Goal: Information Seeking & Learning: Learn about a topic

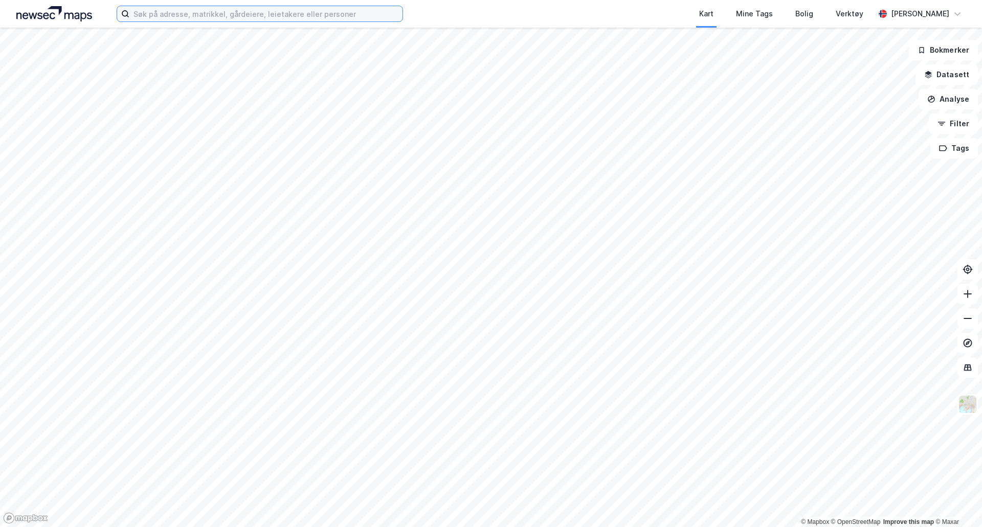
click at [241, 13] on input at bounding box center [265, 13] width 273 height 15
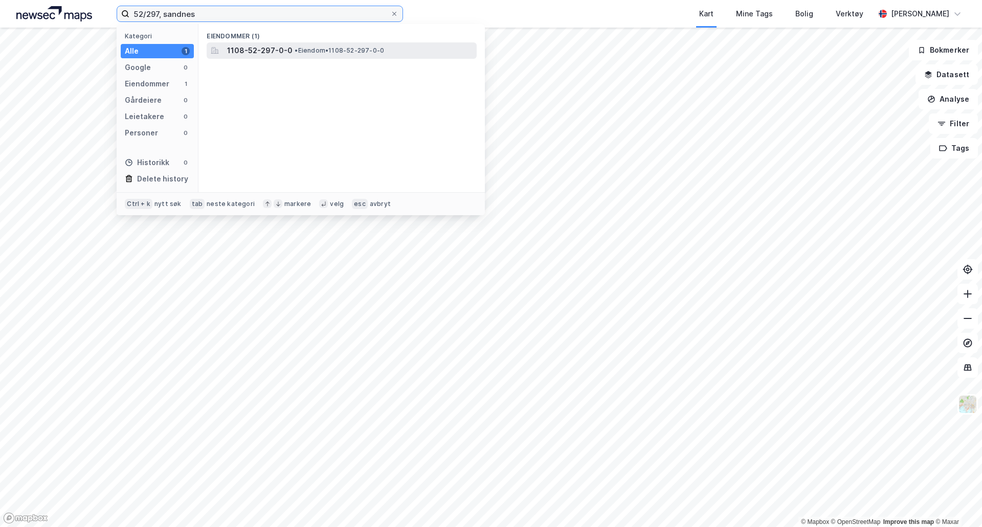
type input "52/297, sandnes"
click at [304, 48] on span "• Eiendom • 1108-52-297-0-0" at bounding box center [340, 51] width 90 height 8
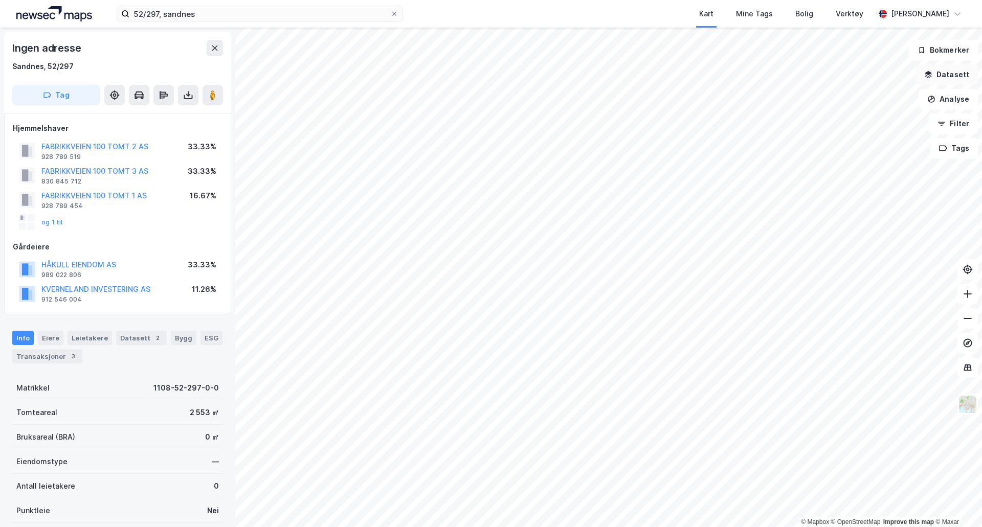
click at [939, 77] on button "Datasett" at bounding box center [946, 74] width 62 height 20
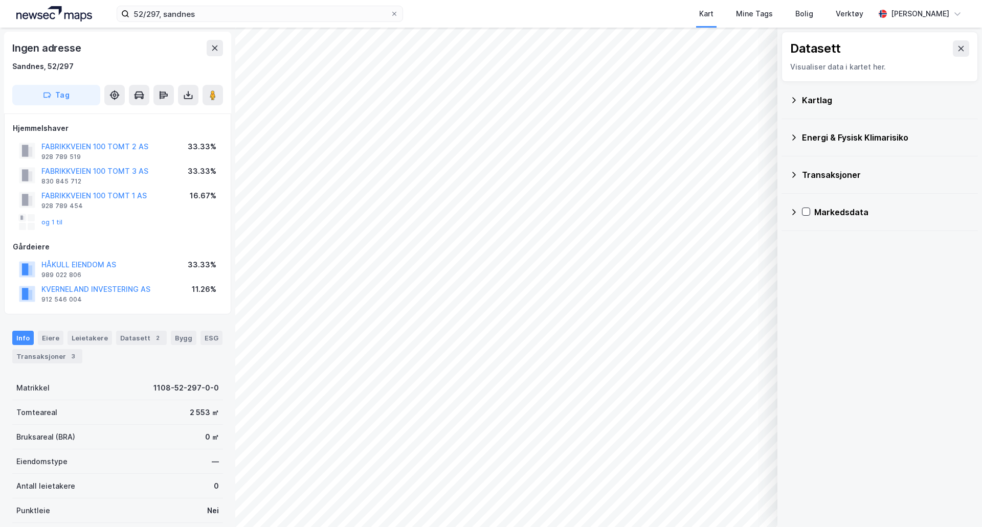
click at [795, 98] on icon at bounding box center [794, 100] width 8 height 8
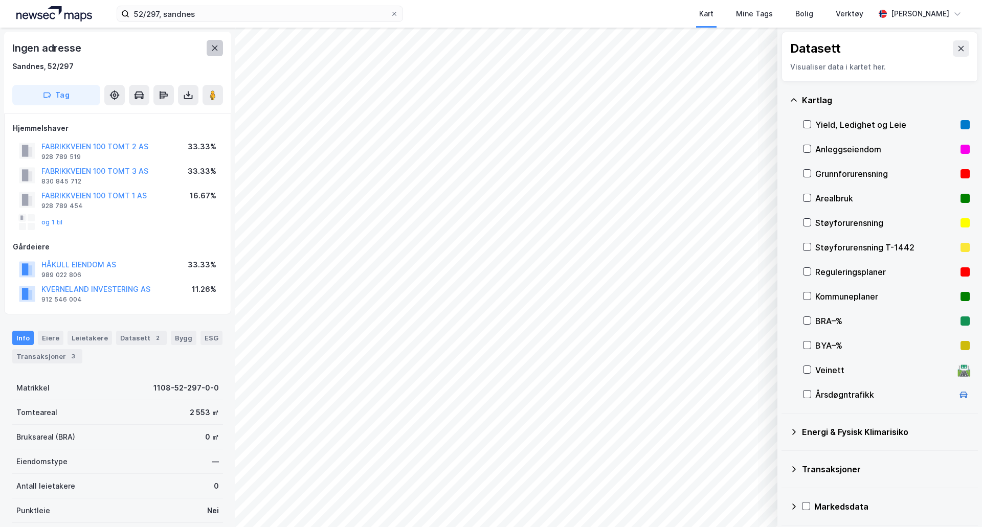
click at [216, 43] on button at bounding box center [215, 48] width 16 height 16
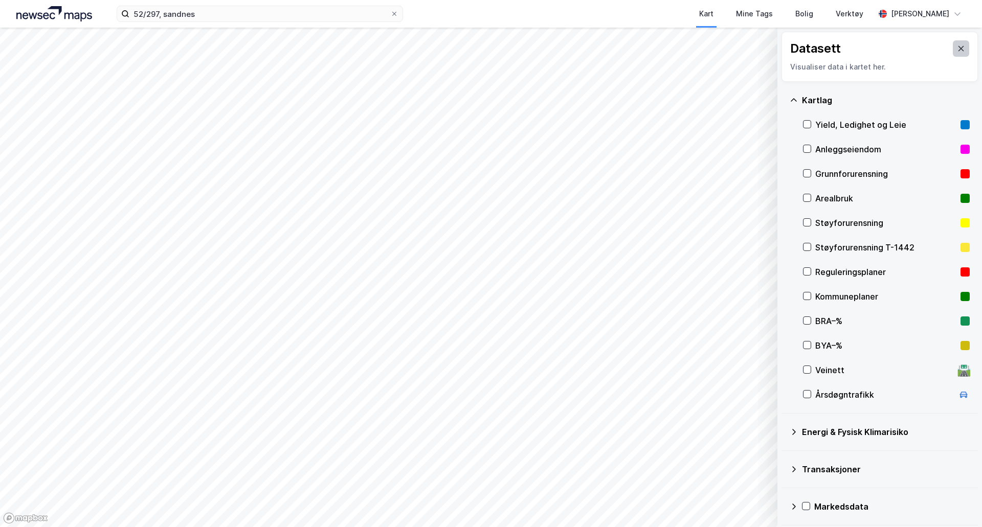
click at [953, 43] on button at bounding box center [961, 48] width 16 height 16
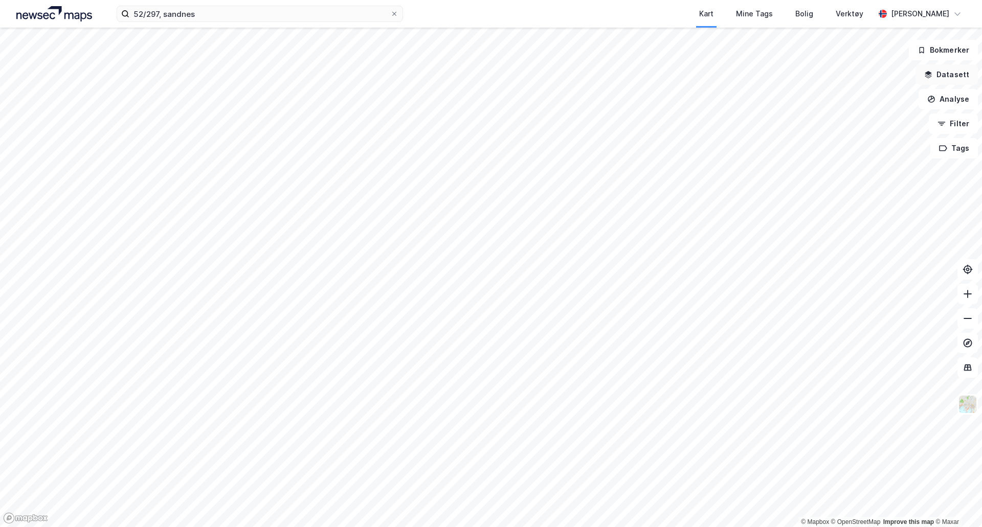
click at [944, 74] on button "Datasett" at bounding box center [946, 74] width 62 height 20
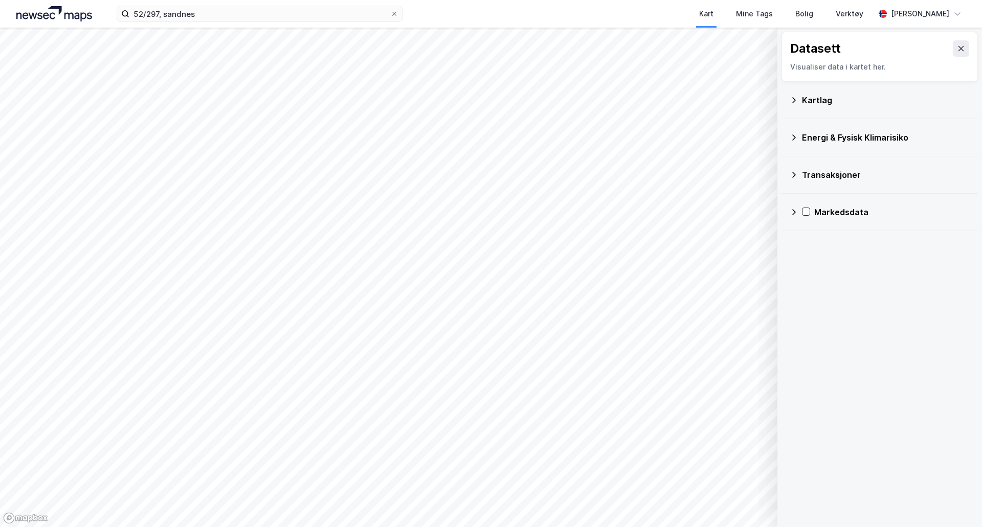
click at [825, 102] on div "Kartlag" at bounding box center [886, 100] width 168 height 12
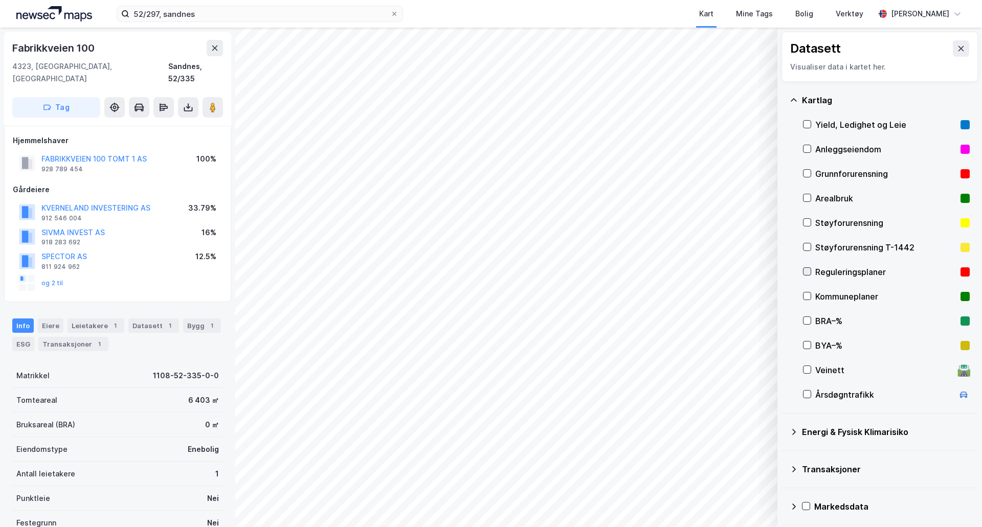
click at [804, 268] on icon at bounding box center [806, 271] width 7 height 7
click at [483, 527] on html "52/297, sandnes Kart Mine Tags Bolig Verktøy [PERSON_NAME] © Mapbox © OpenStree…" at bounding box center [491, 263] width 982 height 527
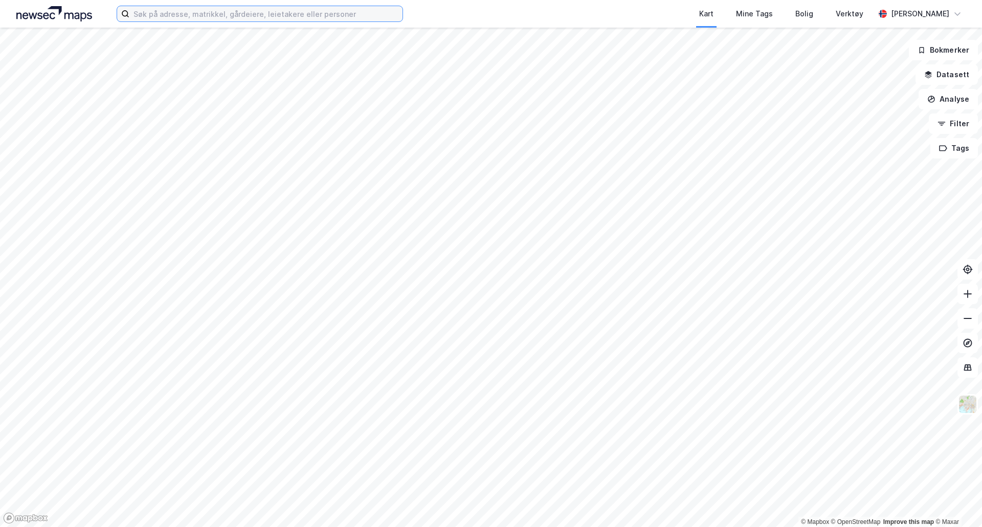
click at [330, 14] on input at bounding box center [265, 13] width 273 height 15
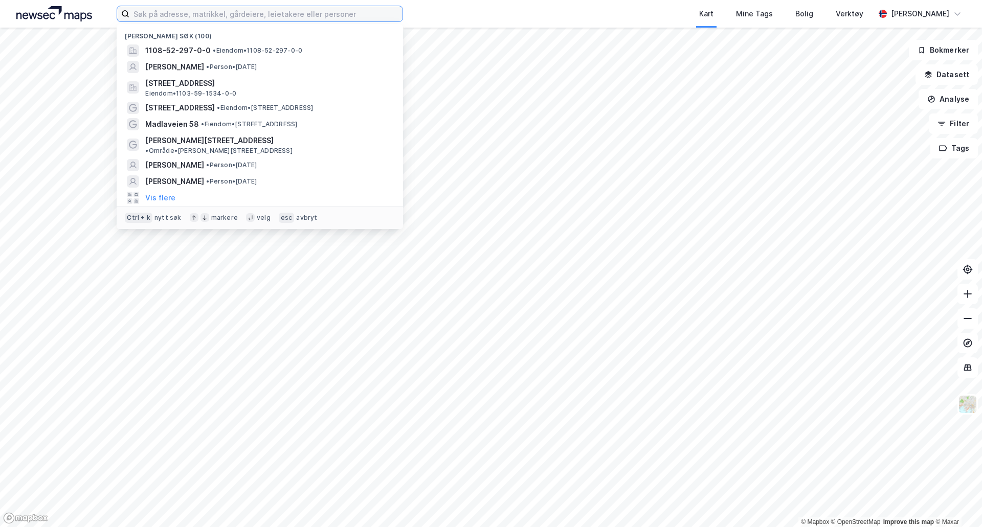
paste input "4203-206/680"
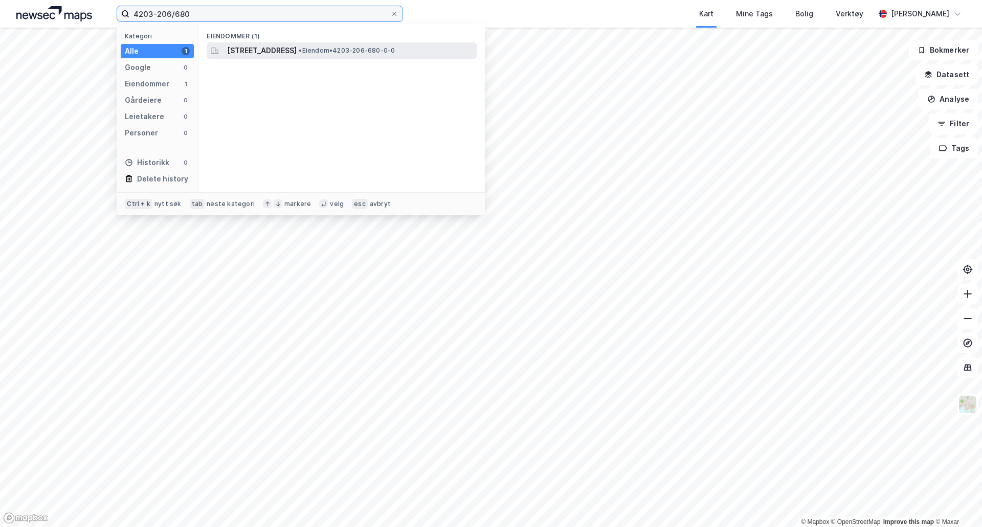
type input "4203-206/680"
click at [374, 56] on div "Selåsveien 24, 4818, FÆRVIK, ARENDAL • Eiendom • 4203-206-680-0-0" at bounding box center [351, 50] width 248 height 12
